Goal: Obtain resource: Obtain resource

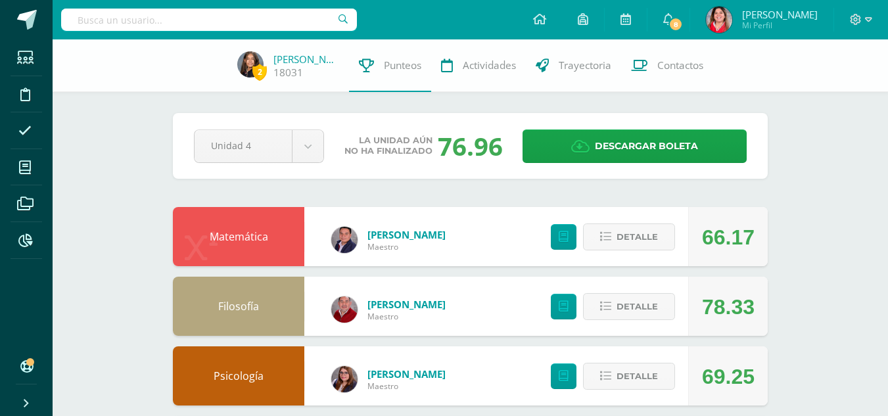
click at [185, 22] on input "text" at bounding box center [209, 20] width 296 height 22
type input "m"
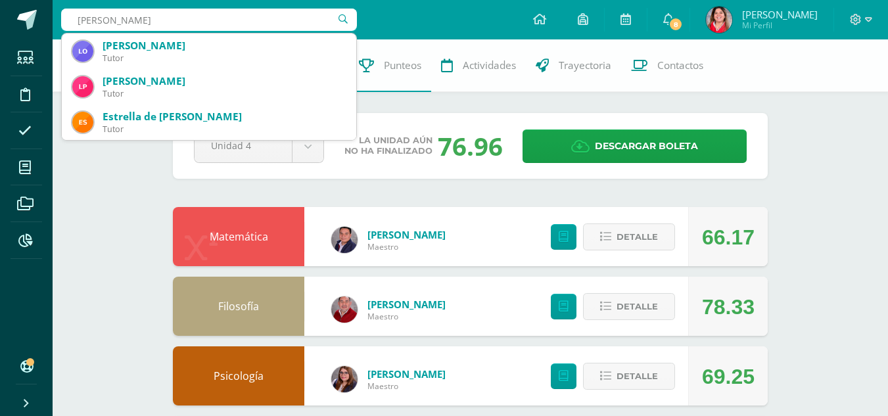
type input "lourdes masiel"
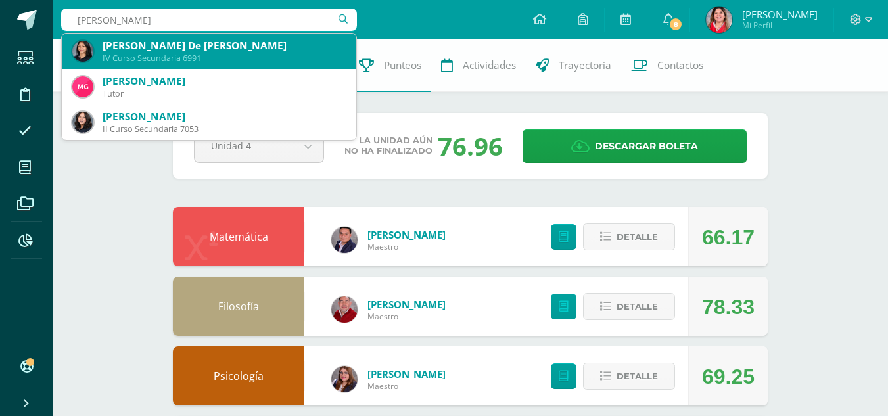
click at [160, 43] on div "Lourdes Massiel De León Mendizábal" at bounding box center [224, 46] width 243 height 14
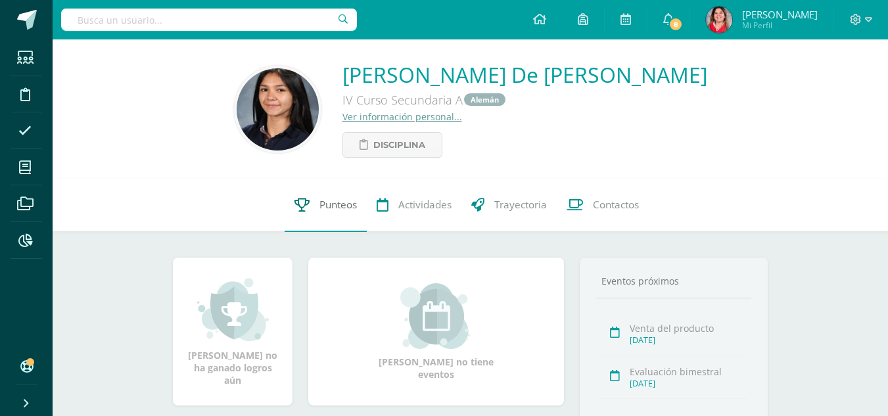
click at [329, 206] on span "Punteos" at bounding box center [338, 206] width 37 height 14
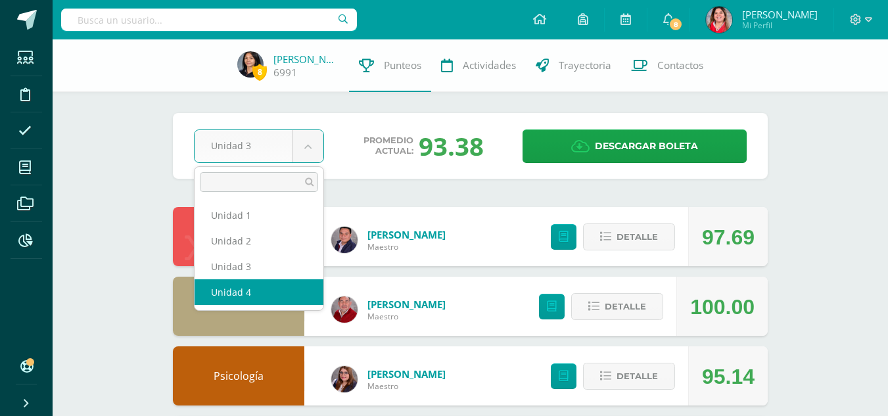
select select "Unidad 4"
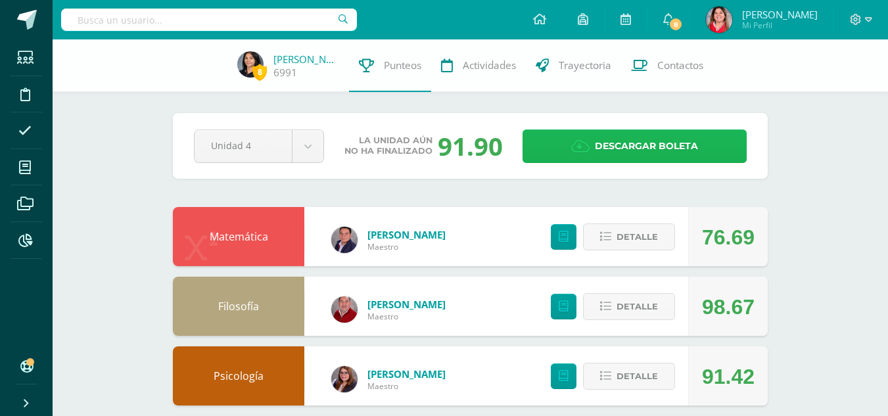
click at [652, 140] on span "Descargar boleta" at bounding box center [646, 146] width 103 height 32
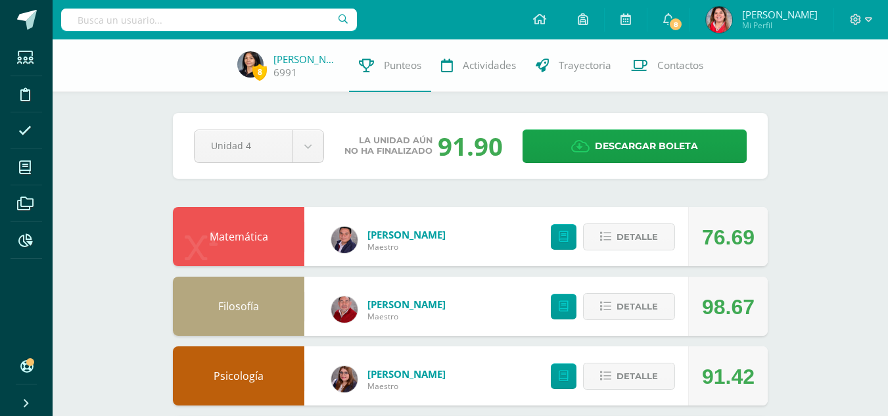
click at [220, 26] on input "text" at bounding box center [209, 20] width 296 height 22
type input "lucia pineda"
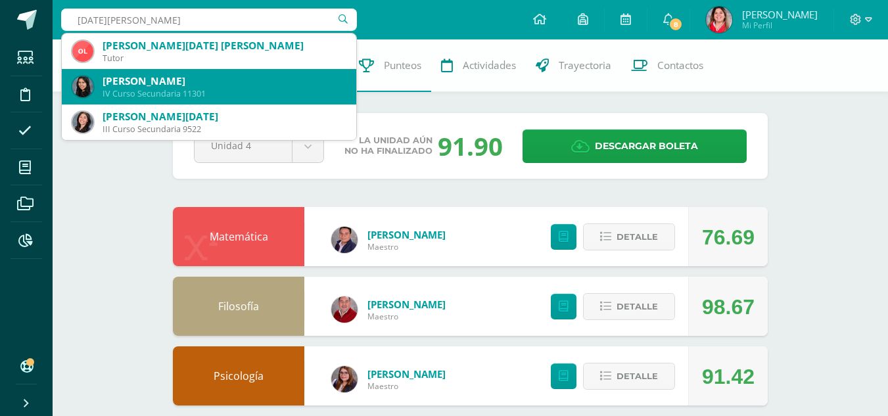
click at [151, 89] on div "IV Curso Secundaria 11301" at bounding box center [224, 93] width 243 height 11
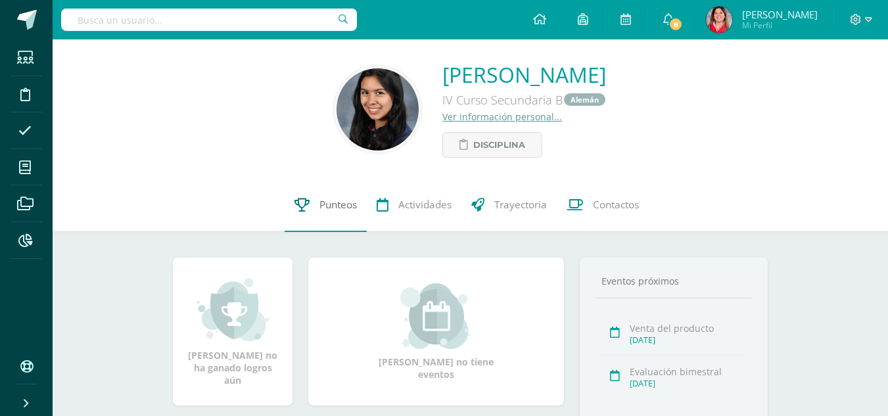
click at [328, 206] on span "Punteos" at bounding box center [338, 206] width 37 height 14
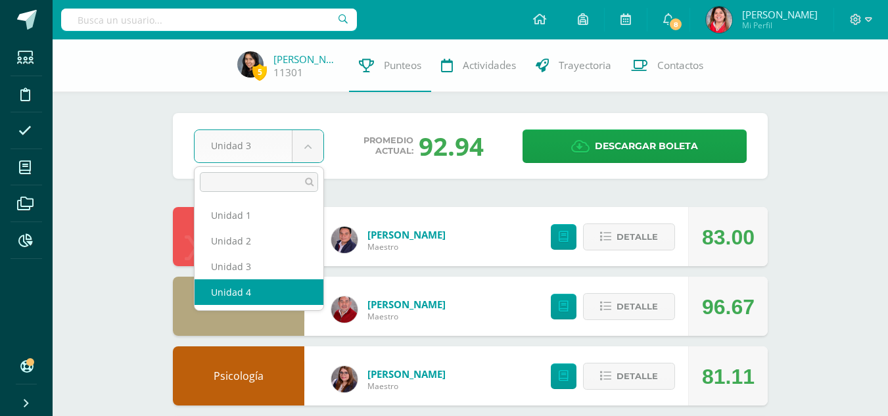
select select "Unidad 4"
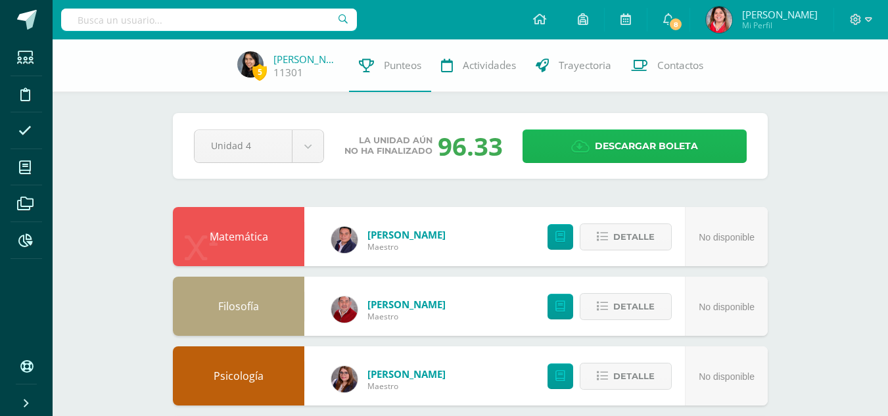
click at [648, 151] on span "Descargar boleta" at bounding box center [646, 146] width 103 height 32
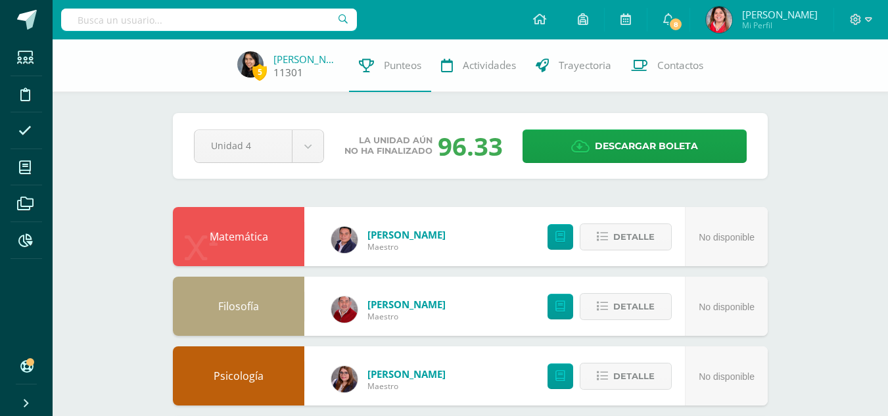
click at [303, 71] on link "11301" at bounding box center [289, 73] width 30 height 14
